Goal: Task Accomplishment & Management: Manage account settings

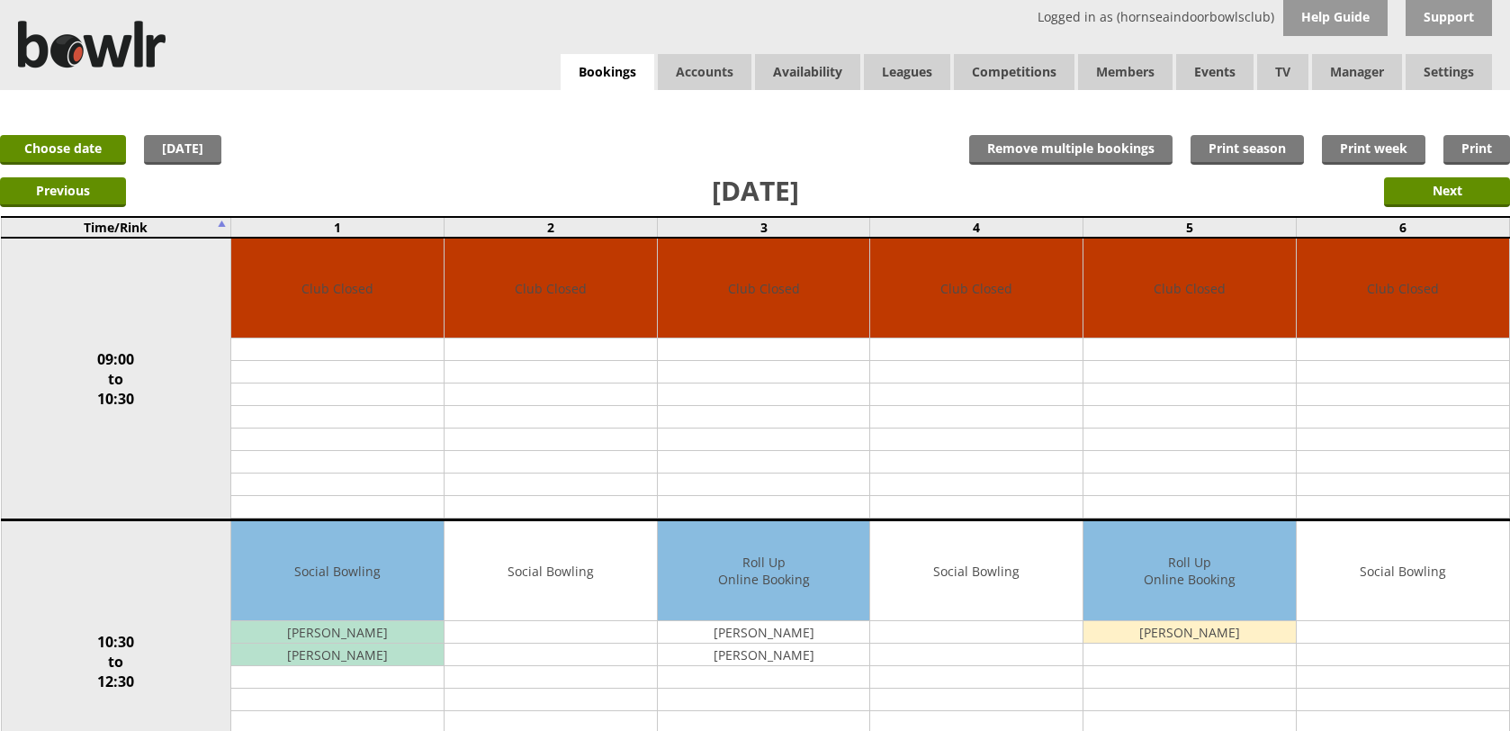
click at [587, 69] on link "Bookings" at bounding box center [608, 72] width 94 height 37
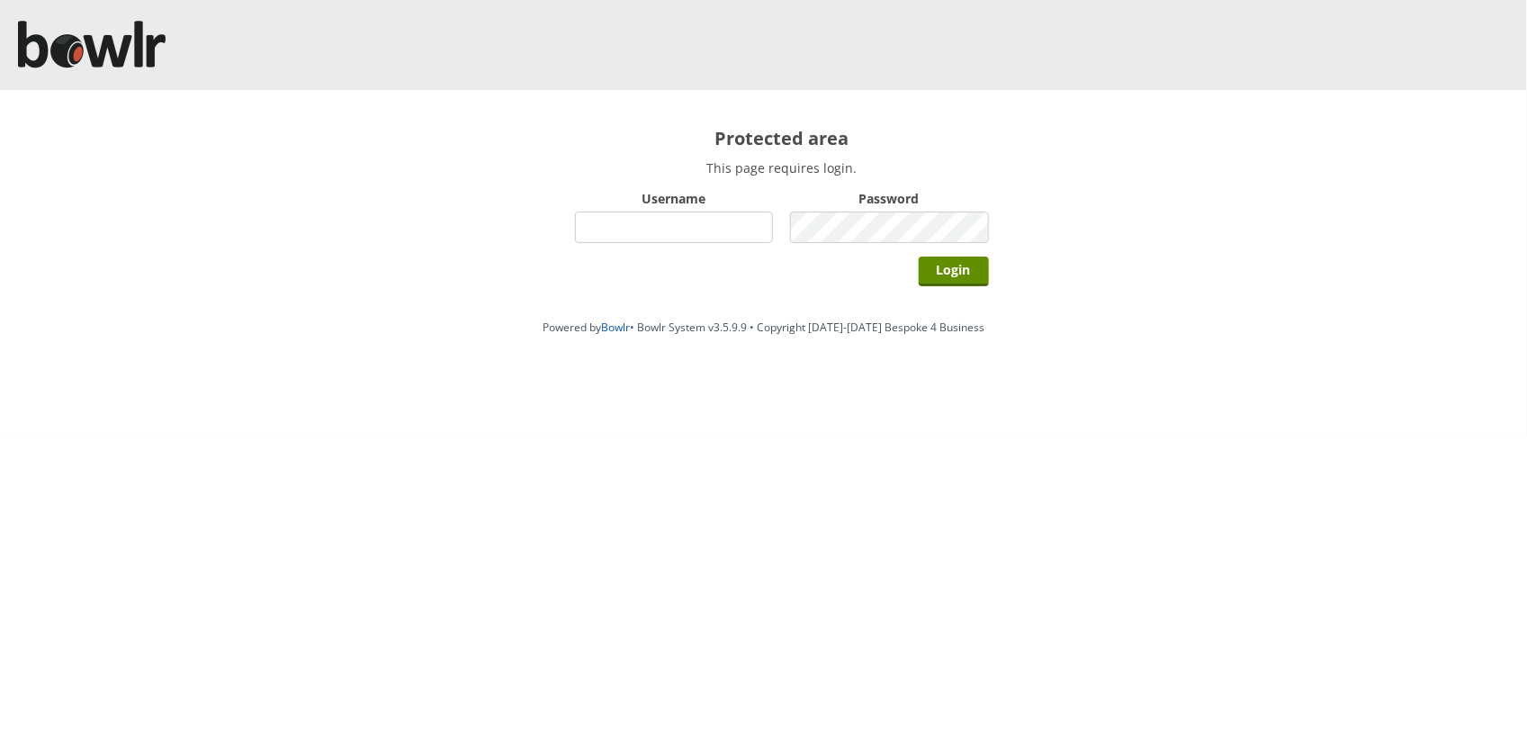
click at [712, 232] on input "Username" at bounding box center [674, 226] width 199 height 31
type input "hornseaindoorbowlsclub"
click at [919, 256] on input "Login" at bounding box center [954, 271] width 70 height 30
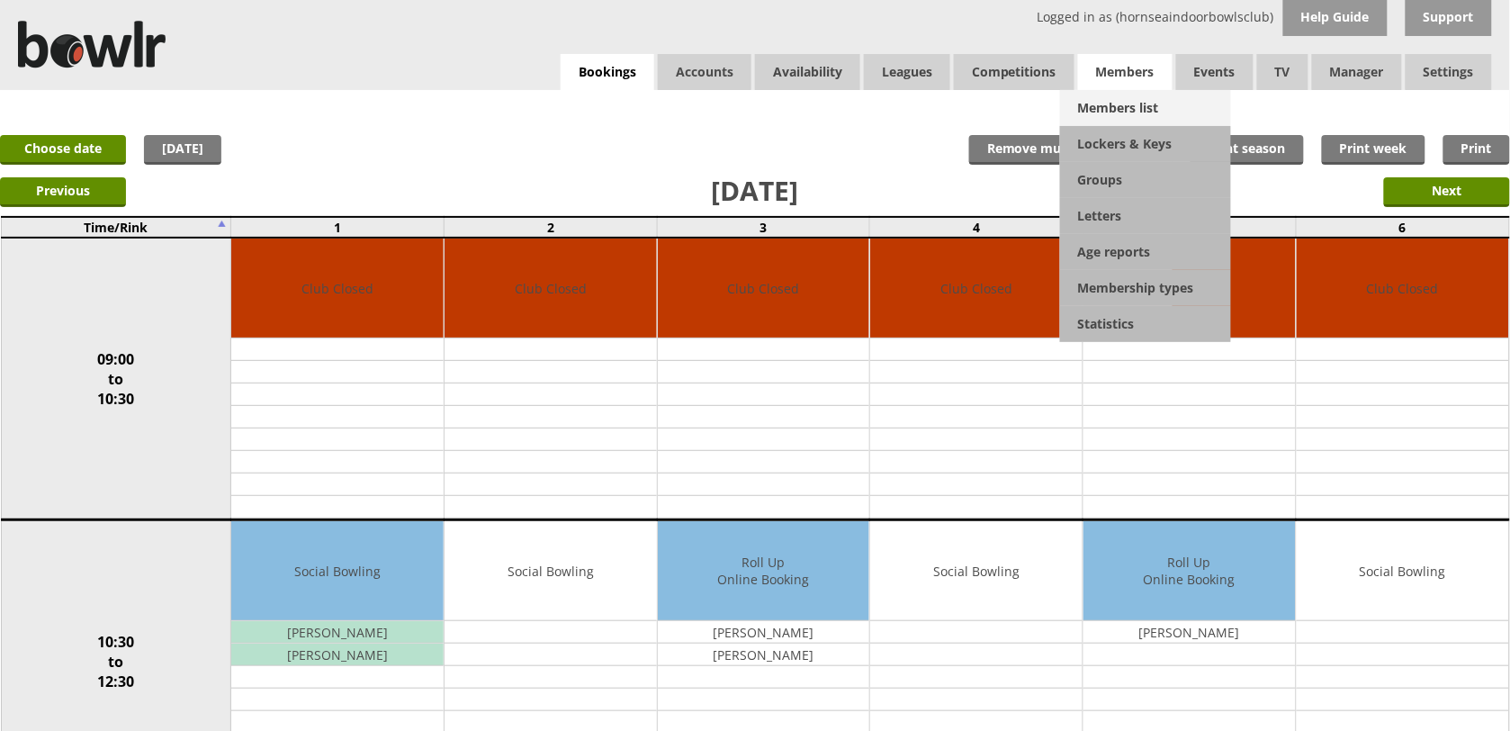
click at [1118, 104] on link "Members list" at bounding box center [1145, 108] width 171 height 36
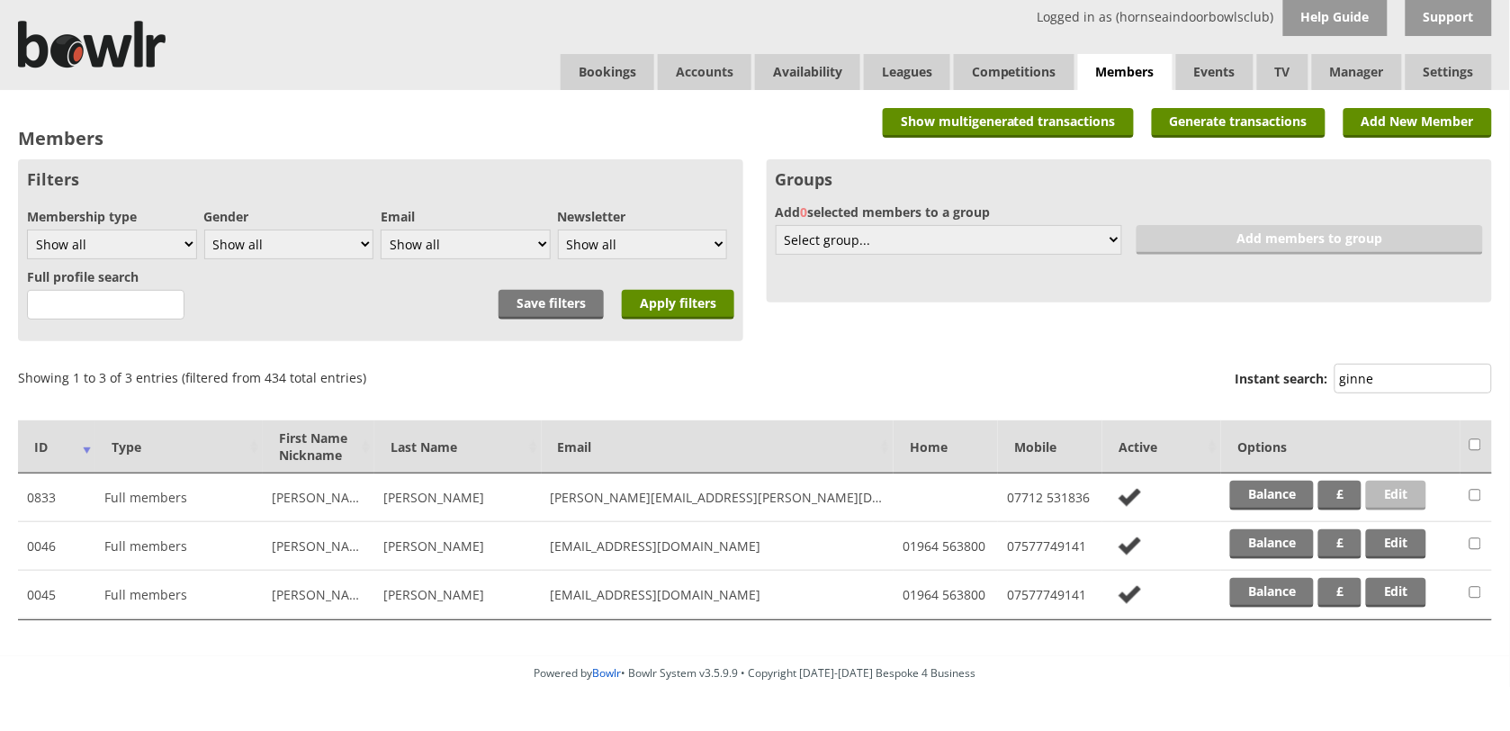
type input "ginne"
click at [1407, 481] on link "Edit" at bounding box center [1396, 496] width 60 height 30
